Goal: Transaction & Acquisition: Purchase product/service

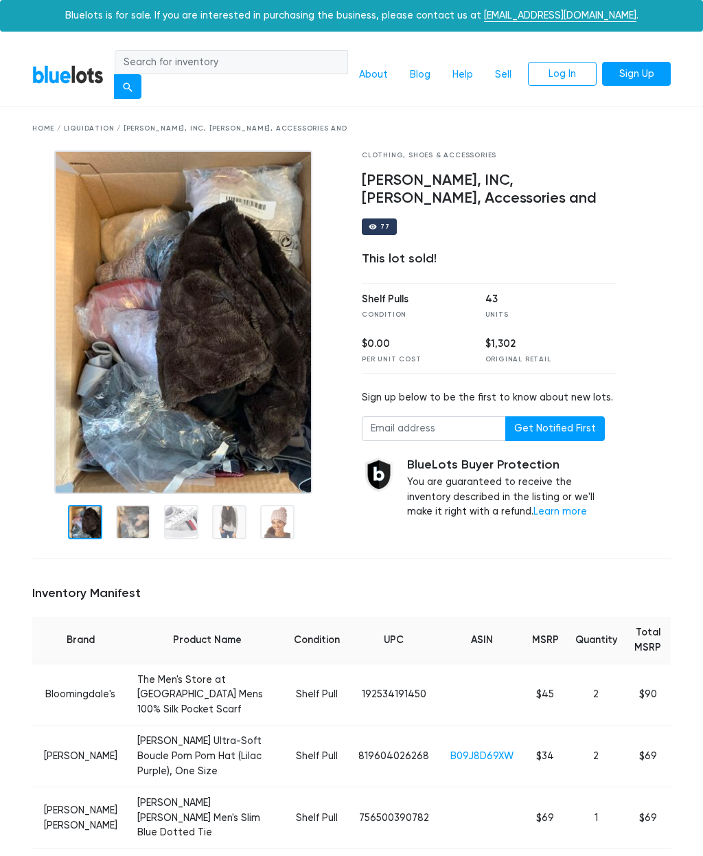
click at [85, 117] on div "Home / Liquidation / Bloomingdale's, Calvin Klein, INC, Marcus Adler, Accessori…" at bounding box center [351, 128] width 659 height 43
click at [93, 121] on div "Home / Liquidation / Bloomingdale's, Calvin Klein, INC, Marcus Adler, Accessori…" at bounding box center [351, 128] width 659 height 43
click at [95, 127] on div "Home / Liquidation / Bloomingdale's, Calvin Klein, INC, Marcus Adler, Accessori…" at bounding box center [351, 129] width 639 height 10
click at [92, 130] on div "Home / Liquidation / Bloomingdale's, Calvin Klein, INC, Marcus Adler, Accessori…" at bounding box center [351, 129] width 639 height 10
click at [218, 67] on input "search" at bounding box center [232, 62] width 234 height 25
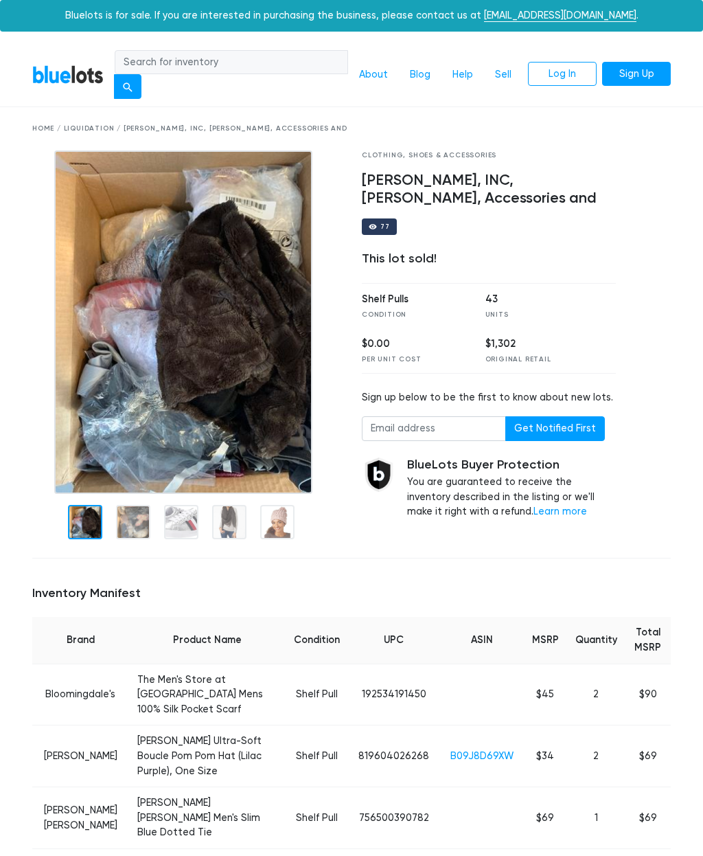
click at [96, 129] on div "Home / Liquidation / Bloomingdale's, Calvin Klein, INC, Marcus Adler, Accessori…" at bounding box center [351, 129] width 639 height 10
click at [97, 130] on div "Home / Liquidation / Bloomingdale's, Calvin Klein, INC, Marcus Adler, Accessori…" at bounding box center [351, 129] width 639 height 10
click at [41, 130] on div "Home / Liquidation / Bloomingdale's, Calvin Klein, INC, Marcus Adler, Accessori…" at bounding box center [351, 129] width 639 height 10
click at [52, 128] on div "Home / Liquidation / Bloomingdale's, Calvin Klein, INC, Marcus Adler, Accessori…" at bounding box center [351, 129] width 639 height 10
click at [78, 80] on link "BlueLots" at bounding box center [67, 75] width 71 height 20
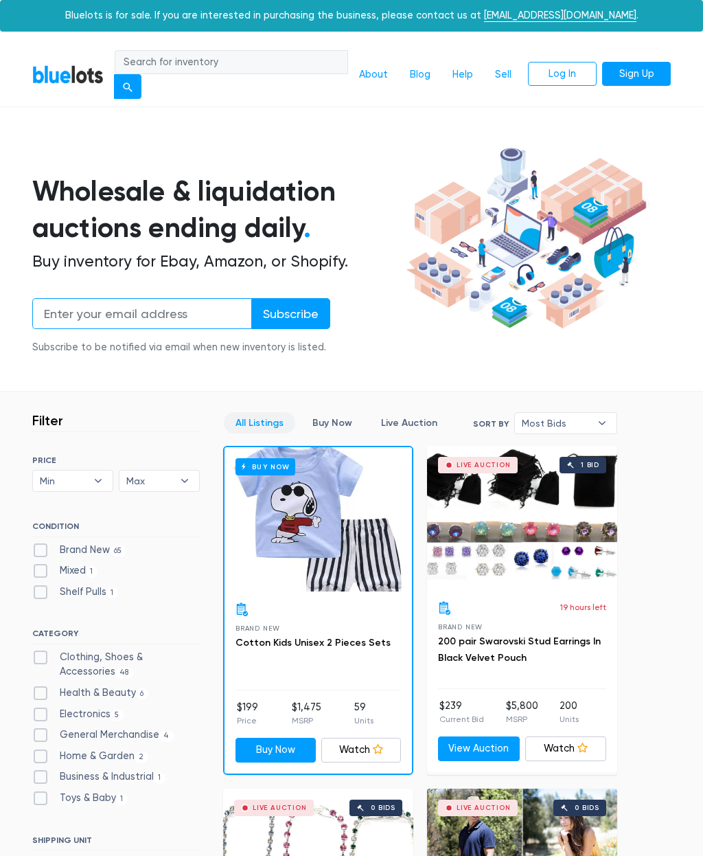
click at [198, 313] on input "email" at bounding box center [142, 313] width 220 height 31
type input "[EMAIL_ADDRESS][DOMAIN_NAME]"
click at [304, 318] on input "Subscribe" at bounding box center [290, 313] width 79 height 31
click at [49, 543] on label "Brand New 65" at bounding box center [79, 550] width 94 height 15
click at [41, 543] on New"] "Brand New 65" at bounding box center [36, 547] width 9 height 9
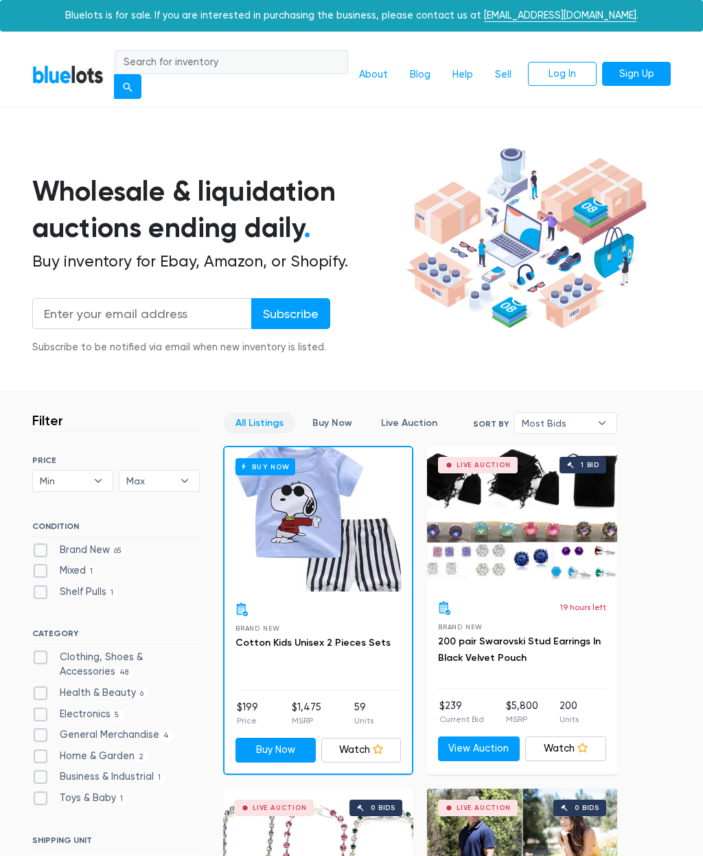
checkbox New"] "true"
click at [40, 586] on label "Shelf Pulls 1" at bounding box center [75, 591] width 86 height 15
click at [40, 586] on Pulls"] "Shelf Pulls 1" at bounding box center [36, 588] width 9 height 9
checkbox Pulls"] "true"
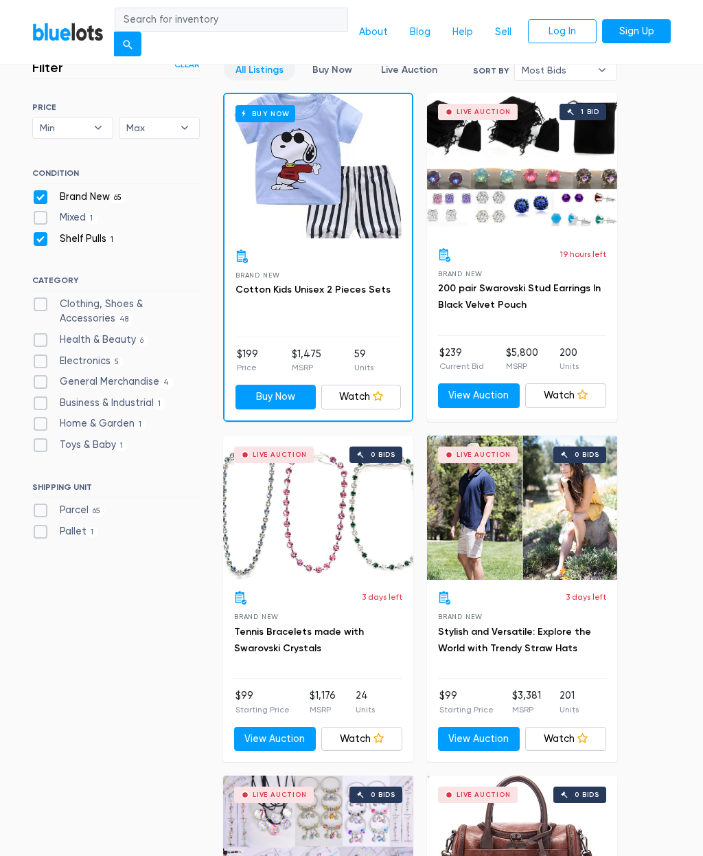
click at [43, 306] on label "Clothing, Shoes & Accessories 48" at bounding box center [116, 312] width 168 height 30
click at [41, 306] on Accessories"] "Clothing, Shoes & Accessories 48" at bounding box center [36, 301] width 9 height 9
checkbox Accessories"] "true"
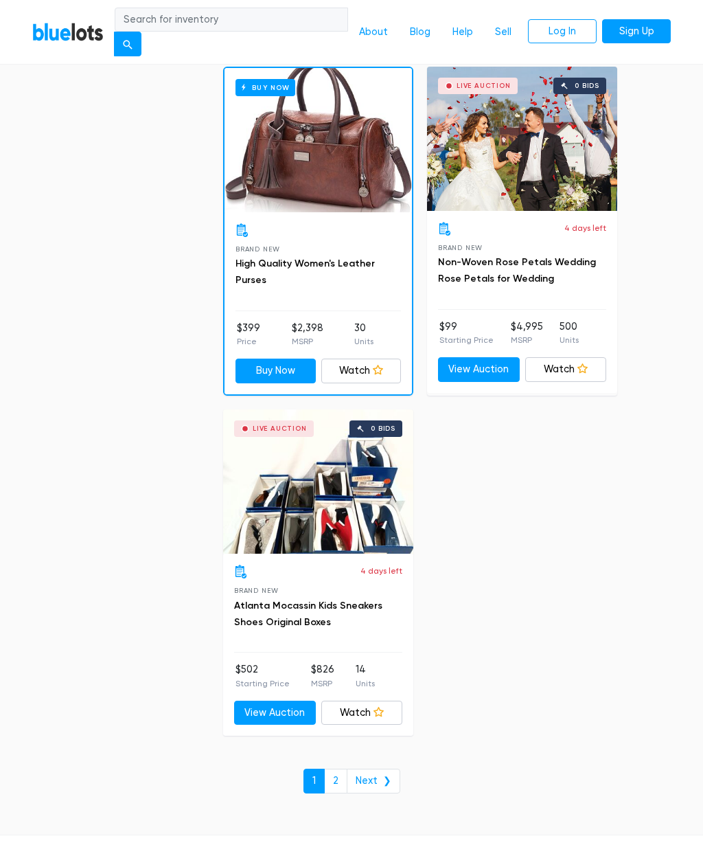
scroll to position [8703, 0]
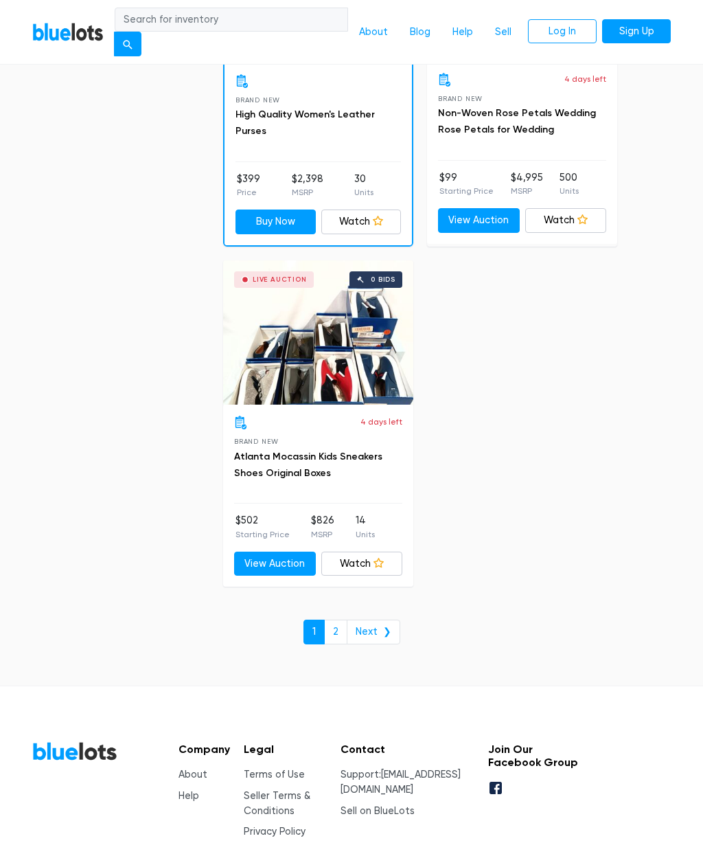
click at [341, 619] on link "2" at bounding box center [335, 631] width 23 height 25
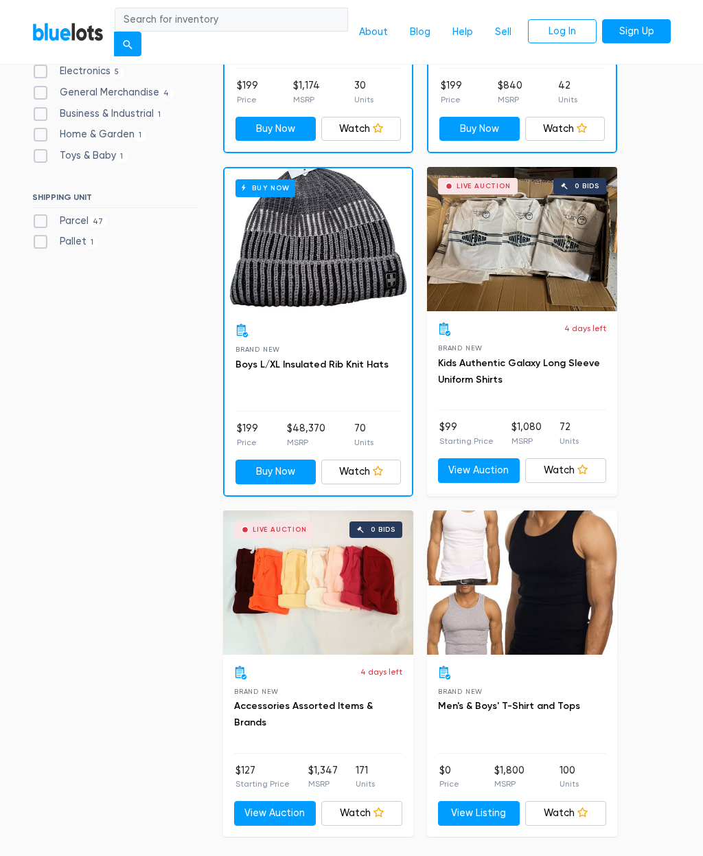
scroll to position [413, 0]
